Goal: Information Seeking & Learning: Learn about a topic

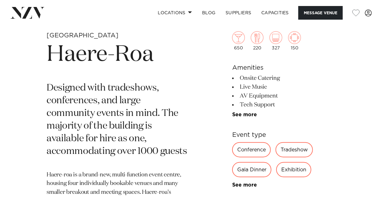
scroll to position [190, 0]
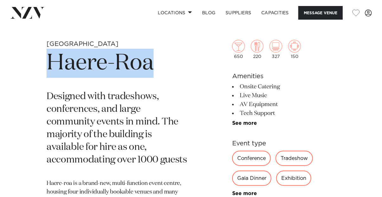
drag, startPoint x: 161, startPoint y: 77, endPoint x: 44, endPoint y: 62, distance: 118.5
drag, startPoint x: 44, startPoint y: 62, endPoint x: 67, endPoint y: 64, distance: 23.8
copy h1 "Haere-Roa"
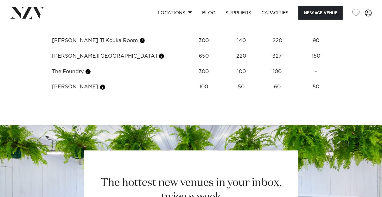
scroll to position [761, 0]
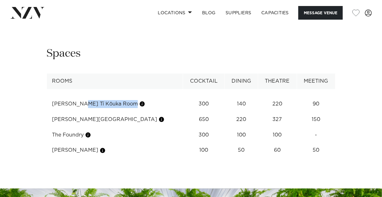
drag, startPoint x: 141, startPoint y: 96, endPoint x: 53, endPoint y: 100, distance: 88.2
click at [53, 100] on td "[PERSON_NAME] Tī Kōuka Room" at bounding box center [115, 104] width 136 height 16
copy td "[PERSON_NAME] Tī Kōuka Room"
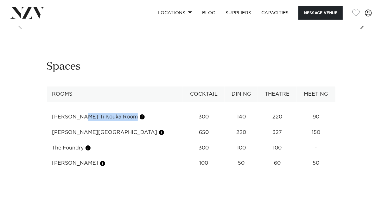
scroll to position [697, 0]
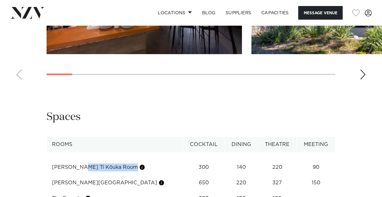
click at [360, 69] on div "Next slide" at bounding box center [363, 74] width 6 height 10
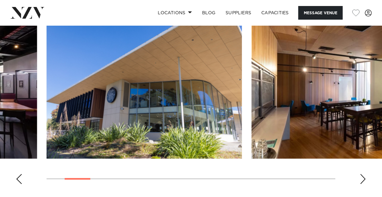
scroll to position [602, 0]
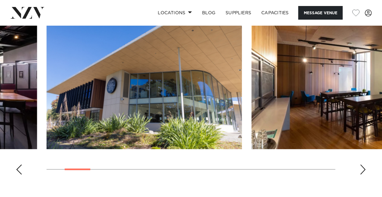
click at [361, 164] on div "Next slide" at bounding box center [363, 169] width 6 height 10
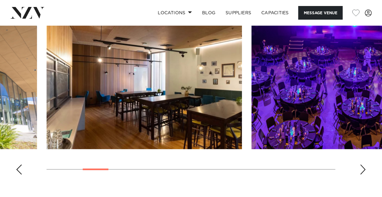
click at [362, 164] on div "Next slide" at bounding box center [363, 169] width 6 height 10
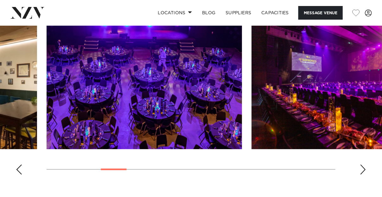
click at [362, 164] on div "Next slide" at bounding box center [363, 169] width 6 height 10
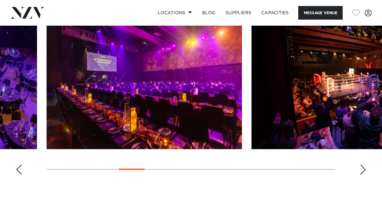
click at [362, 164] on div "Next slide" at bounding box center [363, 169] width 6 height 10
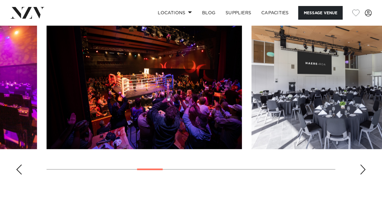
click at [361, 164] on div "Next slide" at bounding box center [363, 169] width 6 height 10
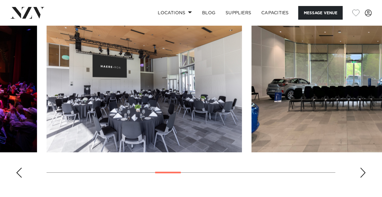
scroll to position [665, 0]
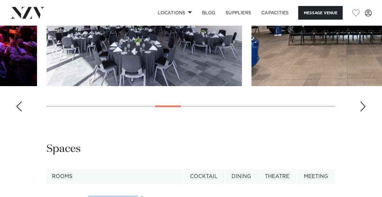
click at [357, 98] on swiper-container at bounding box center [191, 30] width 382 height 174
click at [365, 101] on div "Next slide" at bounding box center [363, 106] width 6 height 10
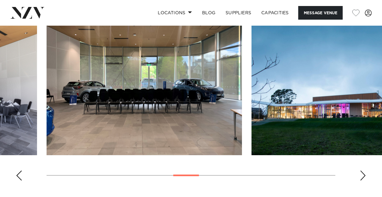
scroll to position [697, 0]
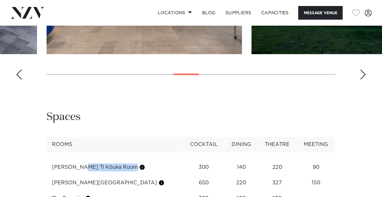
click at [360, 69] on div "Next slide" at bounding box center [363, 74] width 6 height 10
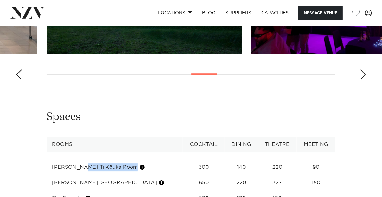
scroll to position [602, 0]
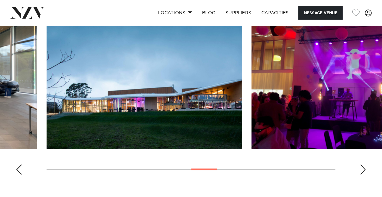
click at [363, 164] on div "Next slide" at bounding box center [363, 169] width 6 height 10
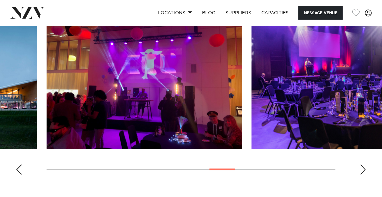
click at [363, 164] on div "Next slide" at bounding box center [363, 169] width 6 height 10
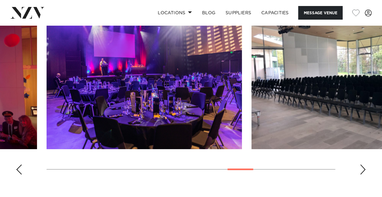
click at [363, 164] on div "Next slide" at bounding box center [363, 169] width 6 height 10
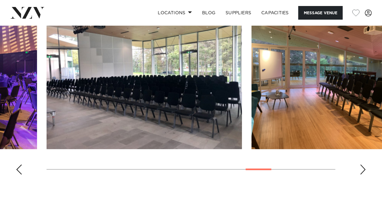
click at [365, 164] on div "Next slide" at bounding box center [363, 169] width 6 height 10
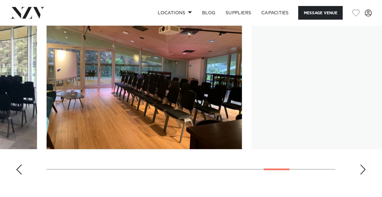
click at [364, 164] on div "Next slide" at bounding box center [363, 169] width 6 height 10
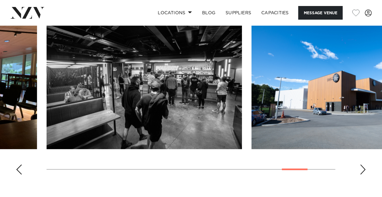
click at [364, 164] on div "Next slide" at bounding box center [363, 169] width 6 height 10
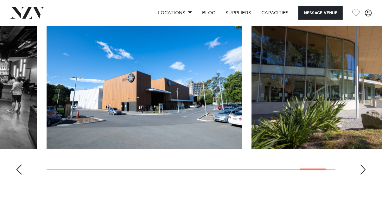
click at [364, 164] on div "Next slide" at bounding box center [363, 169] width 6 height 10
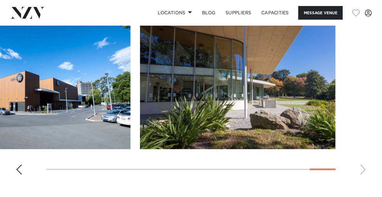
click at [364, 158] on swiper-container at bounding box center [191, 93] width 382 height 174
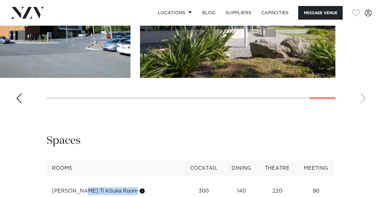
scroll to position [729, 0]
